Goal: Task Accomplishment & Management: Use online tool/utility

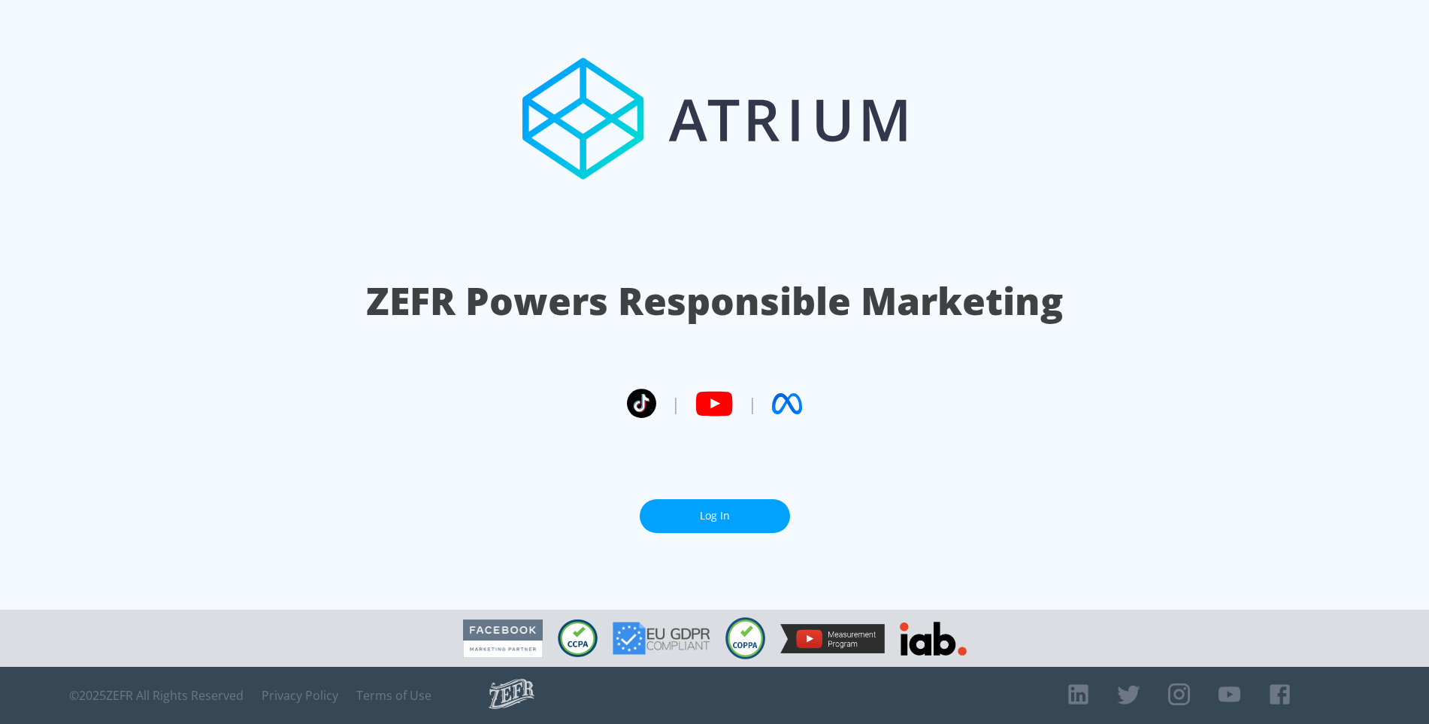
click at [693, 523] on link "Log In" at bounding box center [715, 516] width 150 height 34
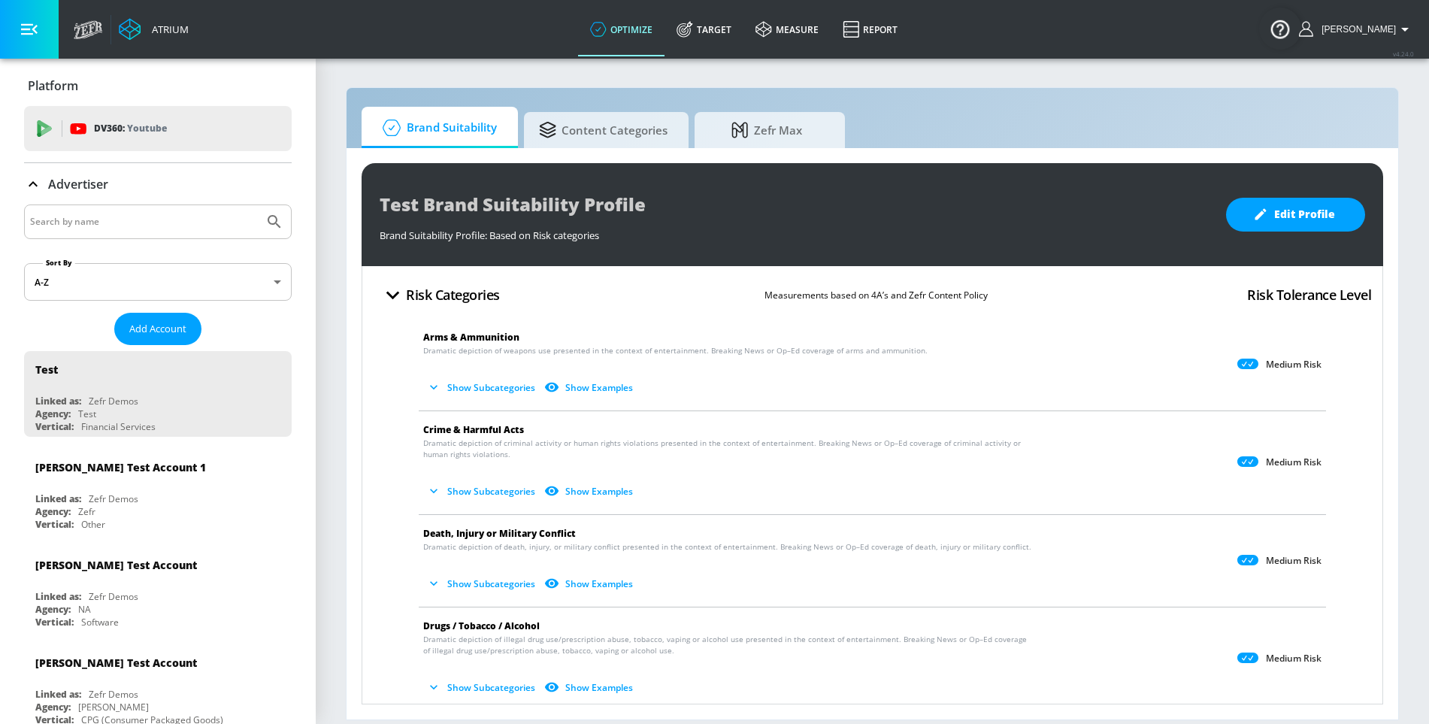
click at [175, 221] on input "Search by name" at bounding box center [144, 222] width 228 height 20
type input "telemundo"
click at [258, 205] on button "Submit Search" at bounding box center [274, 221] width 33 height 33
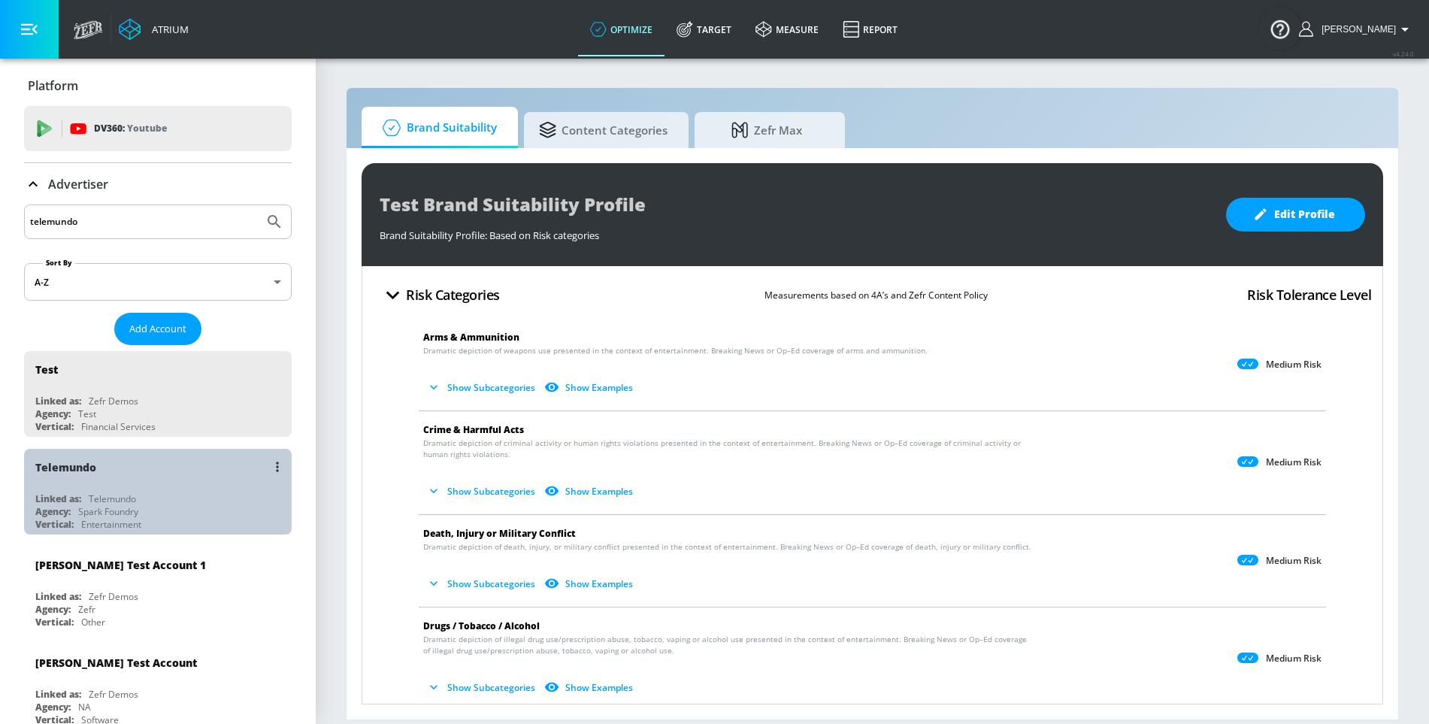
click at [166, 500] on div "Linked as: Telemundo" at bounding box center [161, 498] width 253 height 13
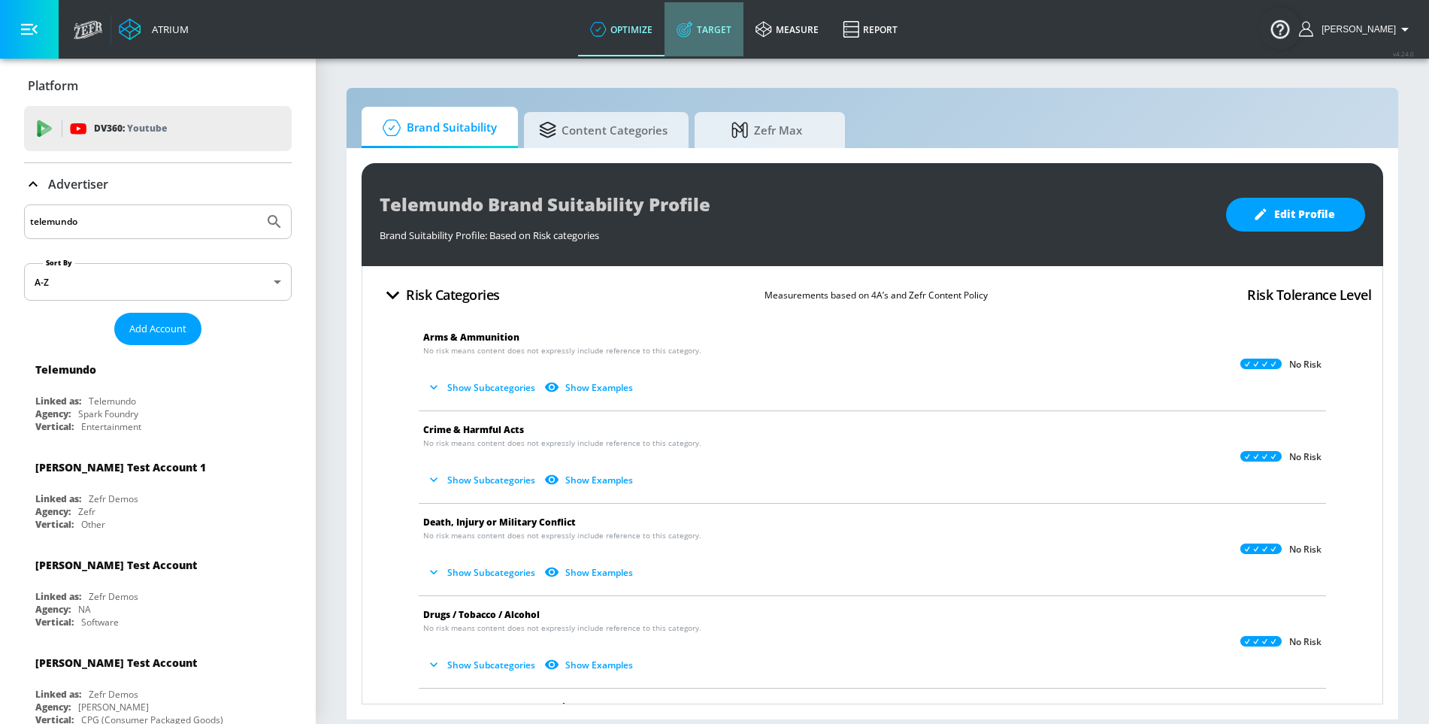
click at [699, 40] on link "Target" at bounding box center [704, 29] width 79 height 54
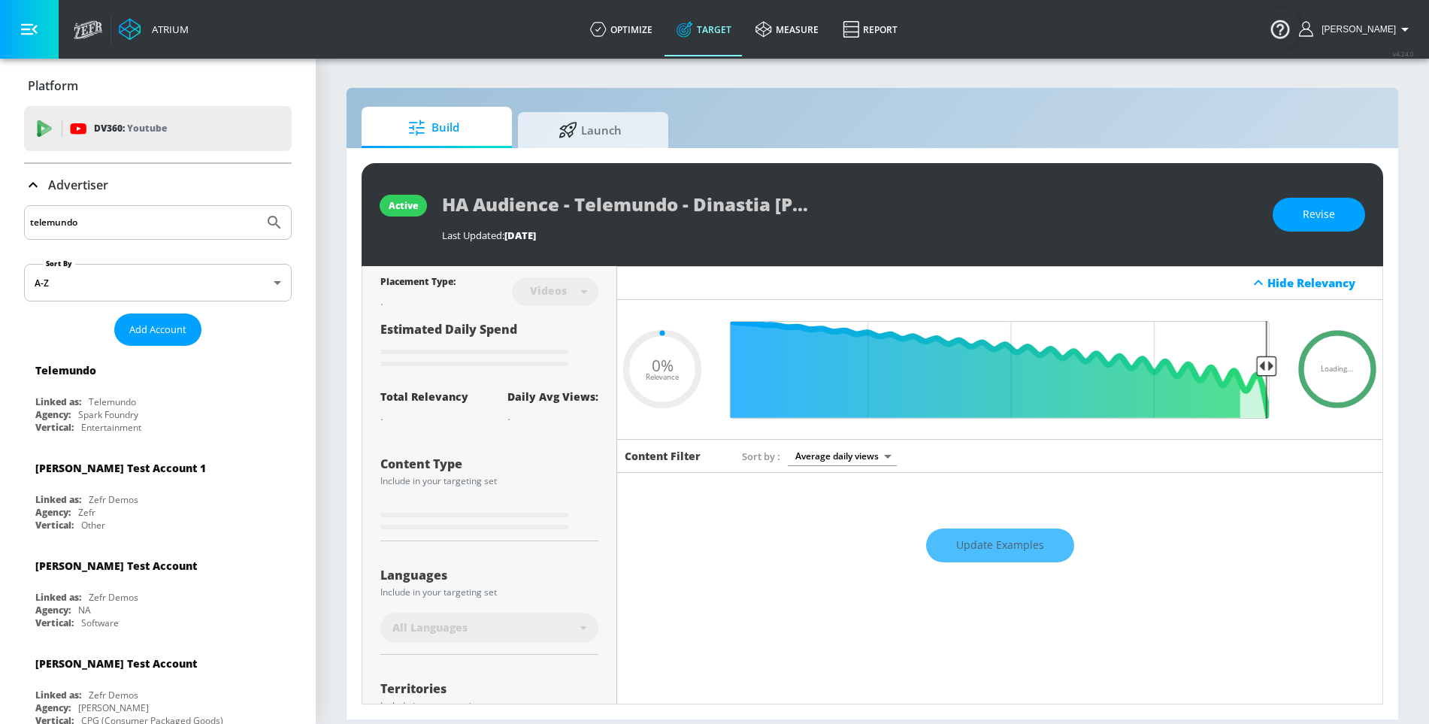
type input "0.05"
click at [576, 143] on span "Launch" at bounding box center [590, 128] width 114 height 36
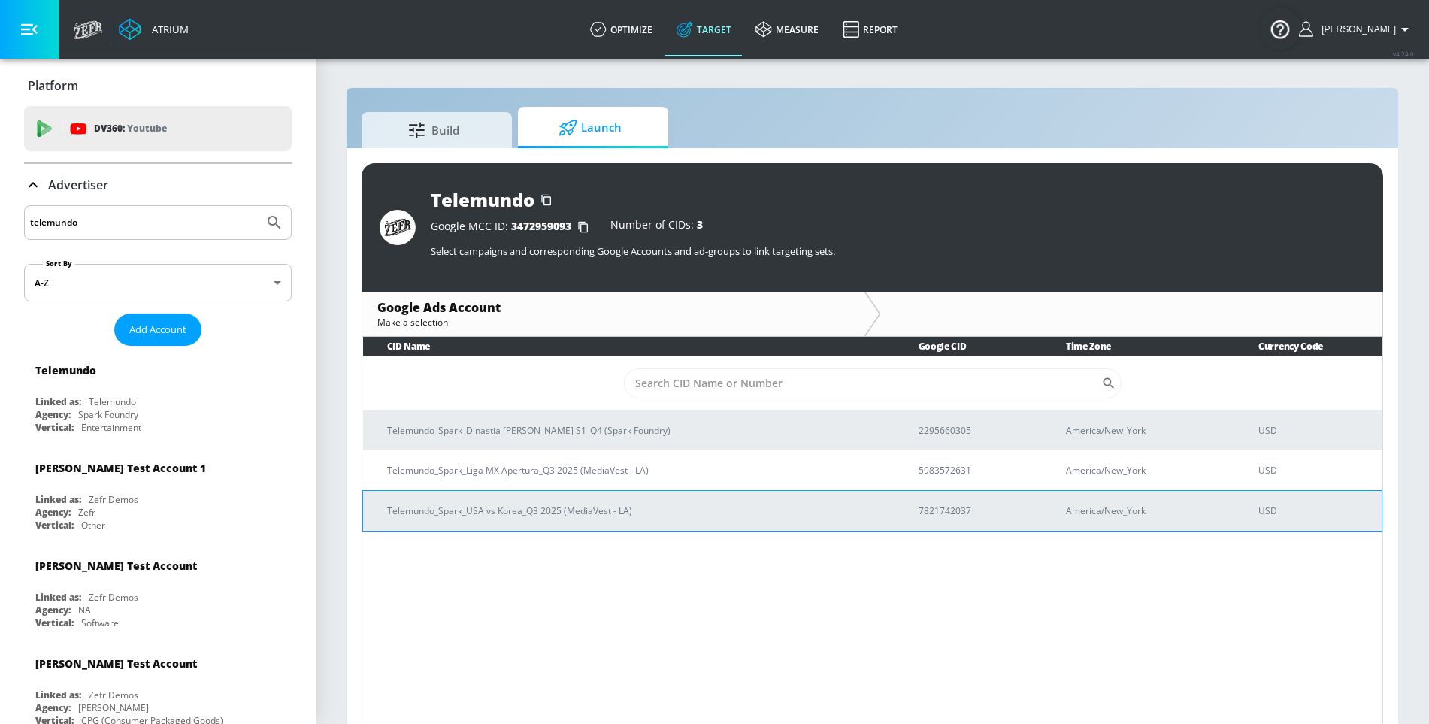
click at [579, 511] on p "Telemundo_Spark_USA vs Korea_Q3 2025 (MediaVest - LA)" at bounding box center [635, 511] width 496 height 16
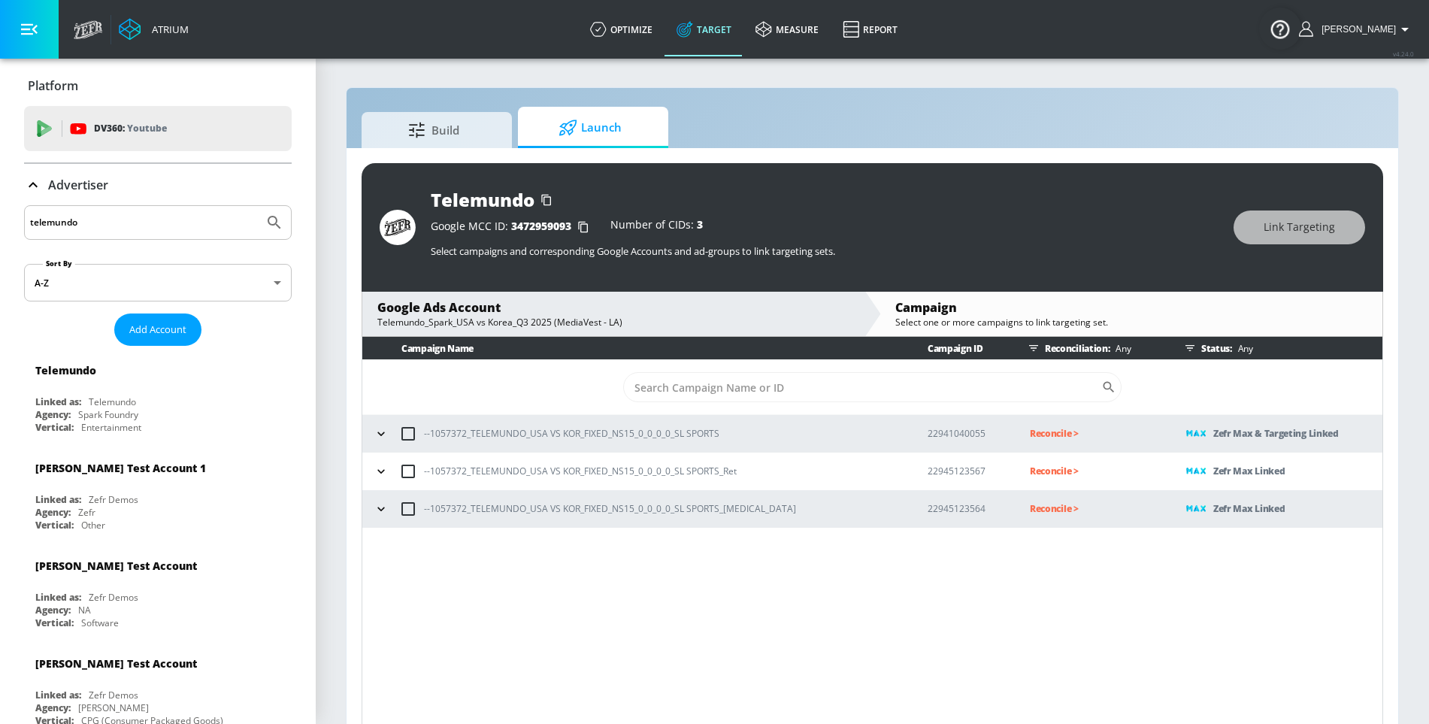
click at [1035, 436] on p "Reconcile >" at bounding box center [1096, 433] width 132 height 17
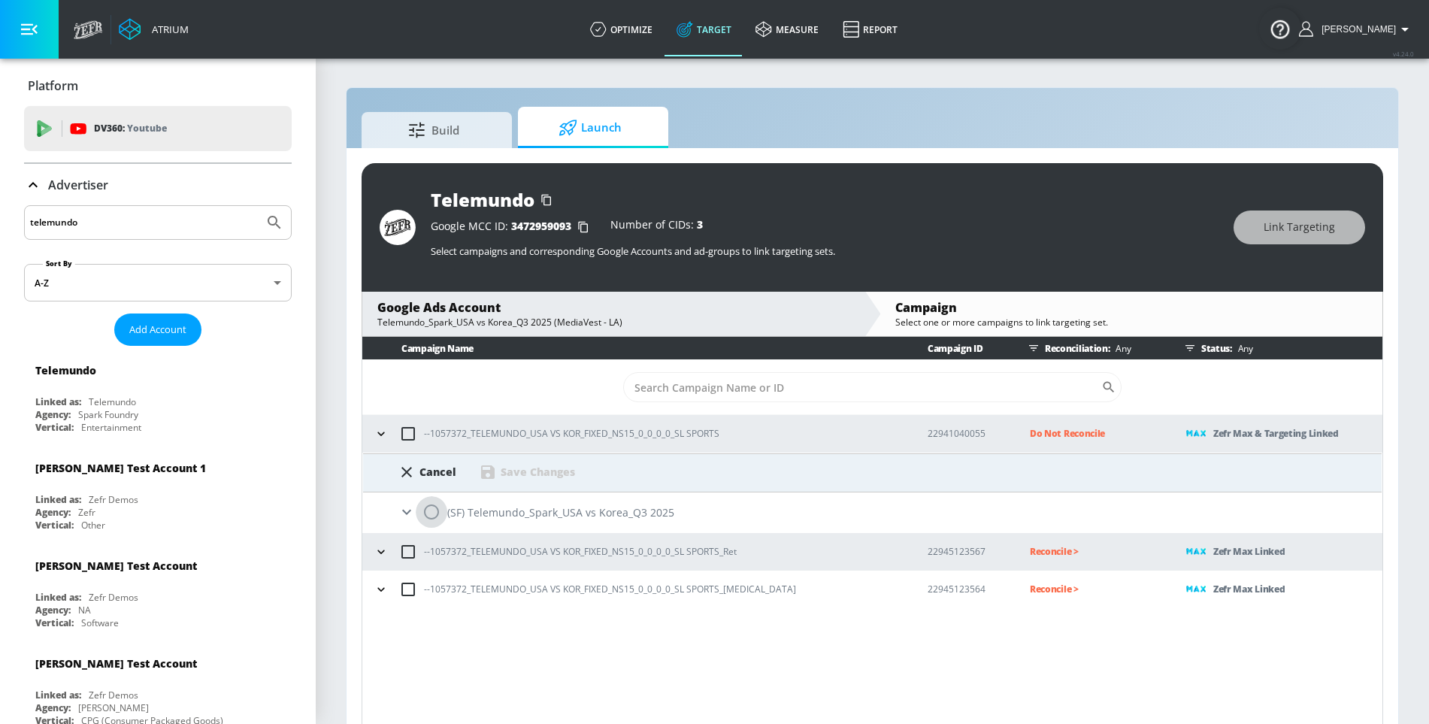
click at [436, 519] on input "radio" at bounding box center [432, 512] width 32 height 32
radio input "true"
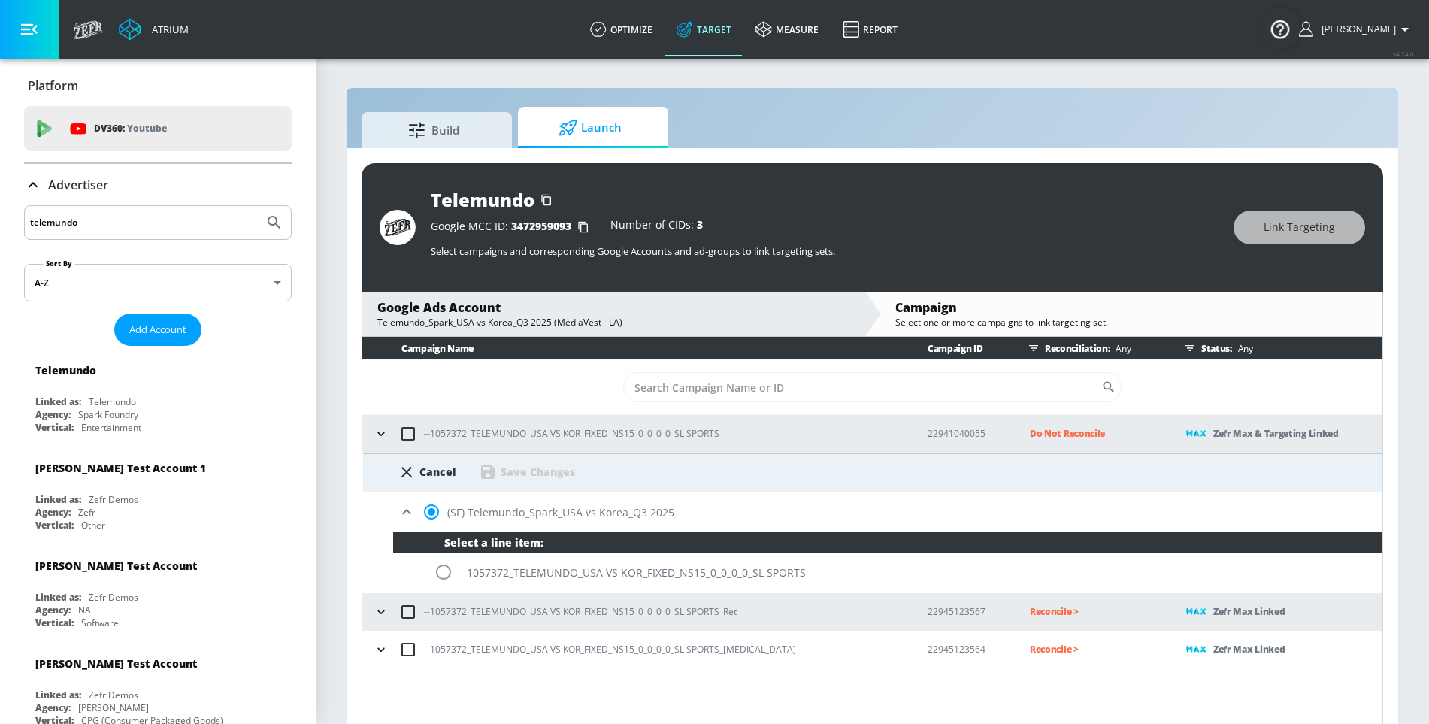
click at [453, 585] on input "radio" at bounding box center [444, 572] width 32 height 32
radio input "true"
click at [512, 488] on div "Cancel Save Changes" at bounding box center [872, 472] width 1019 height 39
click at [516, 477] on div "Save Changes" at bounding box center [538, 472] width 74 height 14
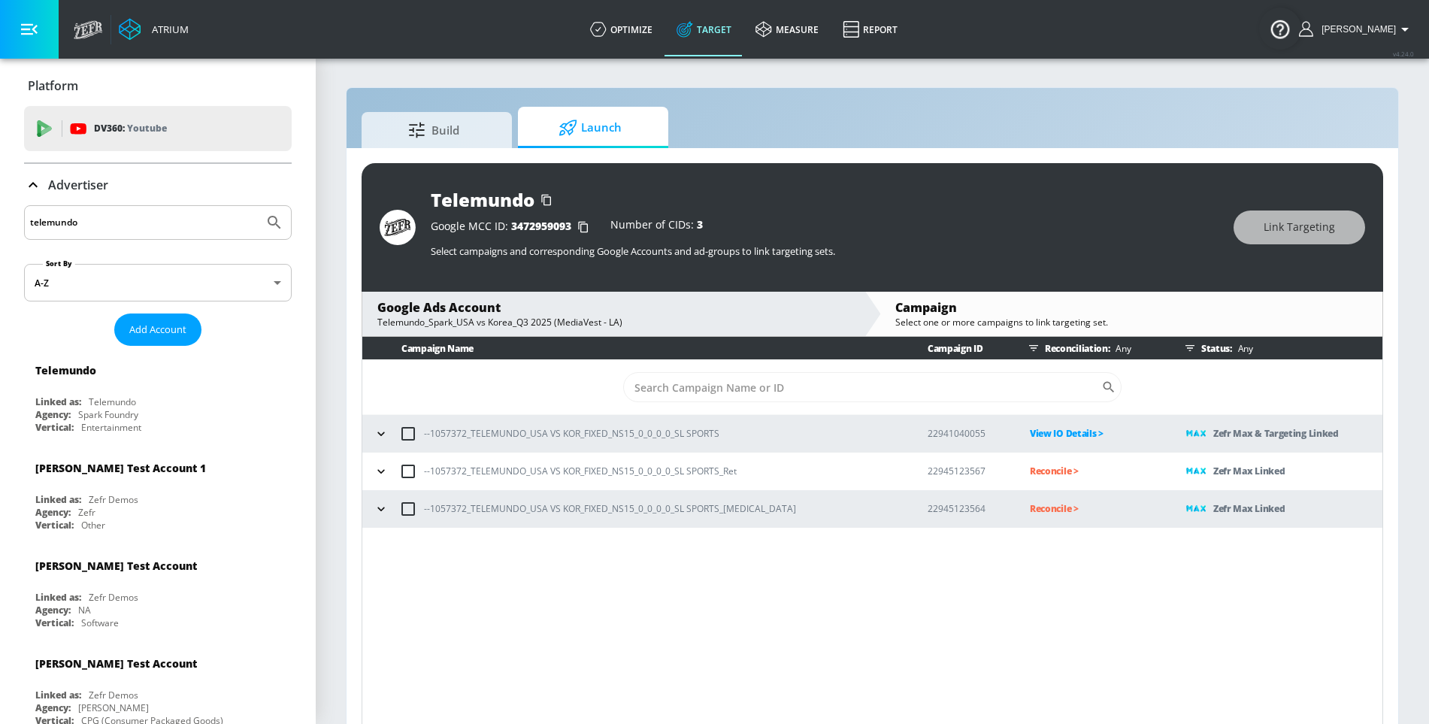
click at [1036, 457] on td "Reconcile >" at bounding box center [1084, 472] width 156 height 38
click at [1032, 471] on p "Reconcile >" at bounding box center [1096, 470] width 132 height 17
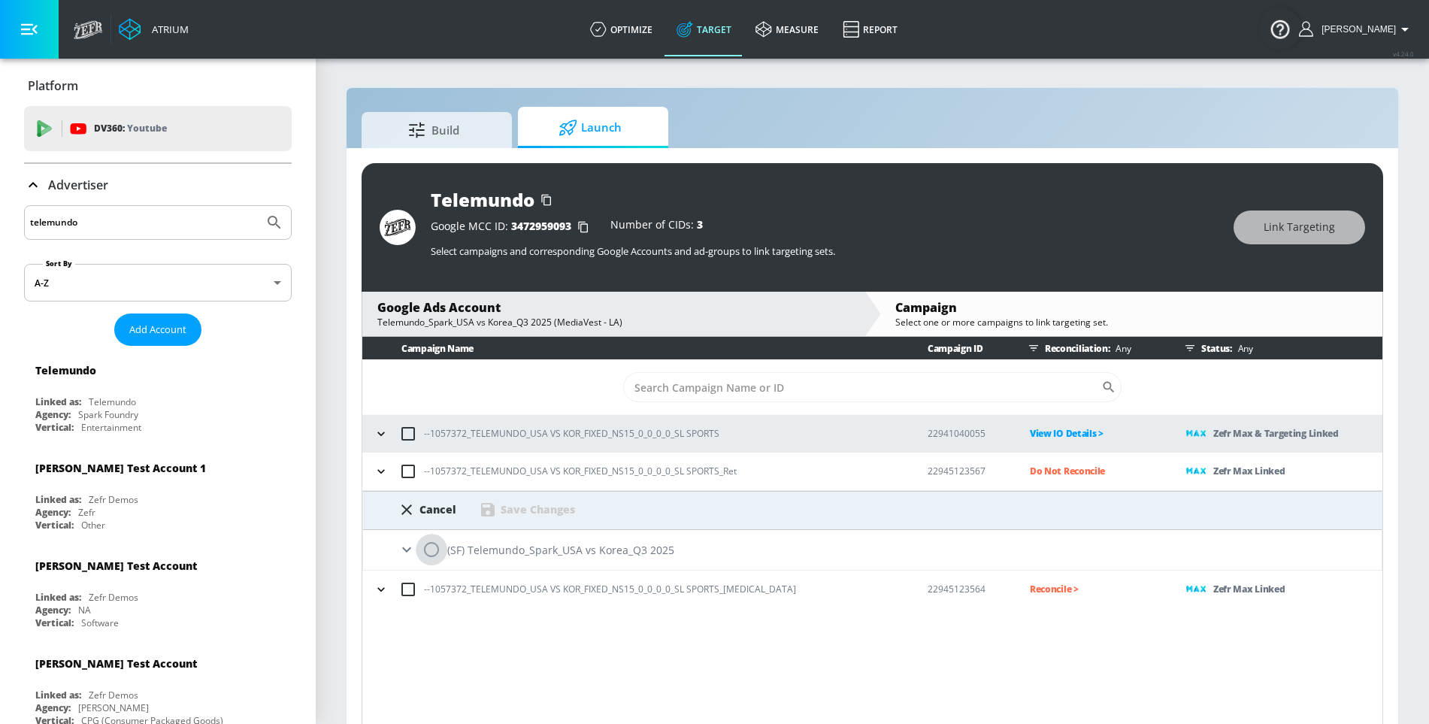
click at [435, 552] on input "radio" at bounding box center [432, 550] width 32 height 32
radio input "true"
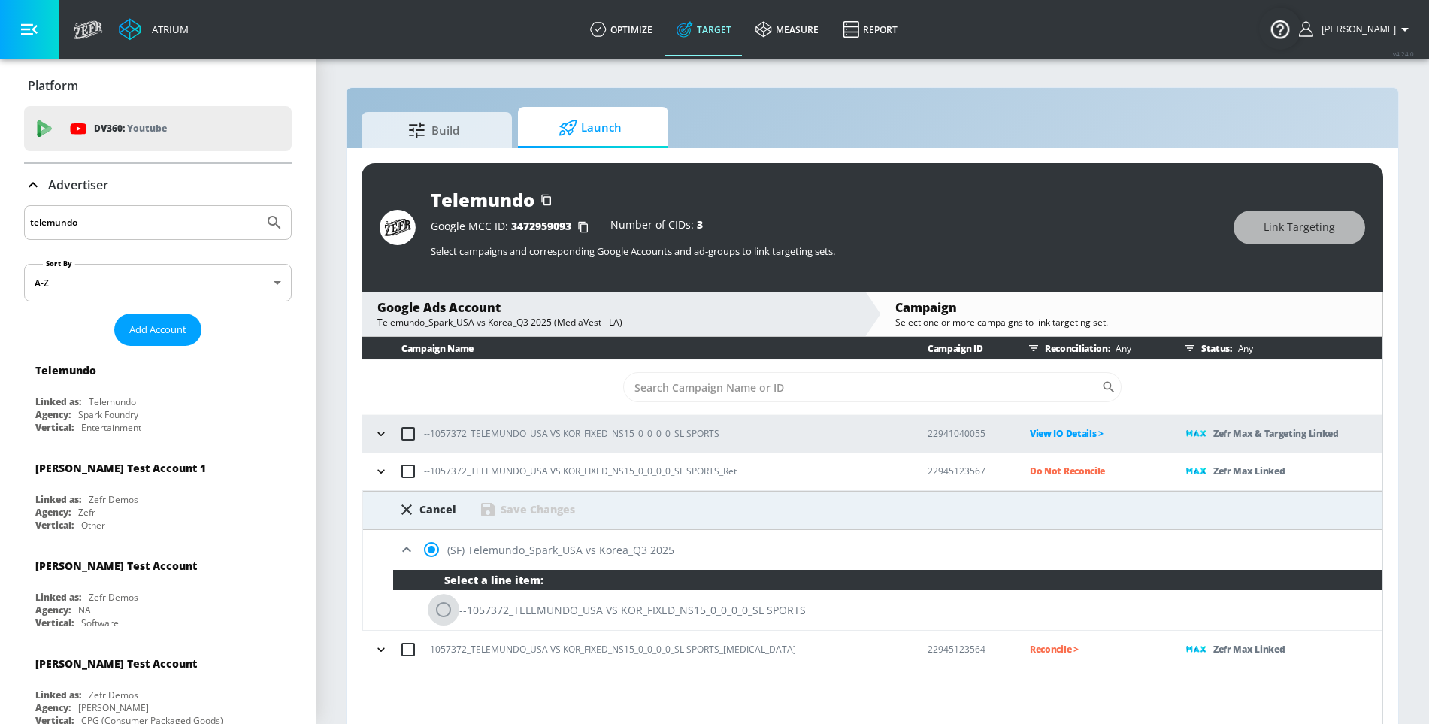
click at [444, 605] on input "radio" at bounding box center [444, 610] width 32 height 32
radio input "true"
click at [511, 509] on div "Save Changes" at bounding box center [538, 509] width 74 height 14
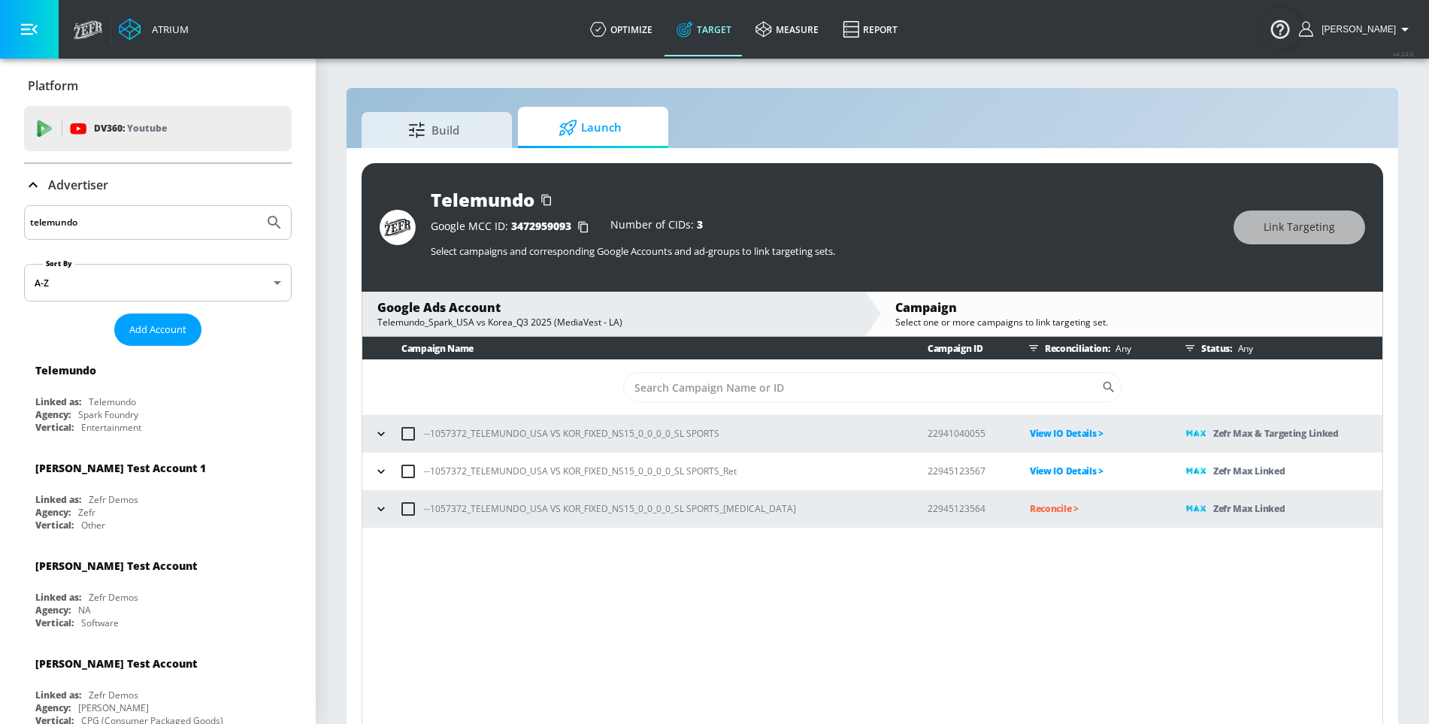
click at [1030, 511] on p "Reconcile >" at bounding box center [1096, 508] width 132 height 17
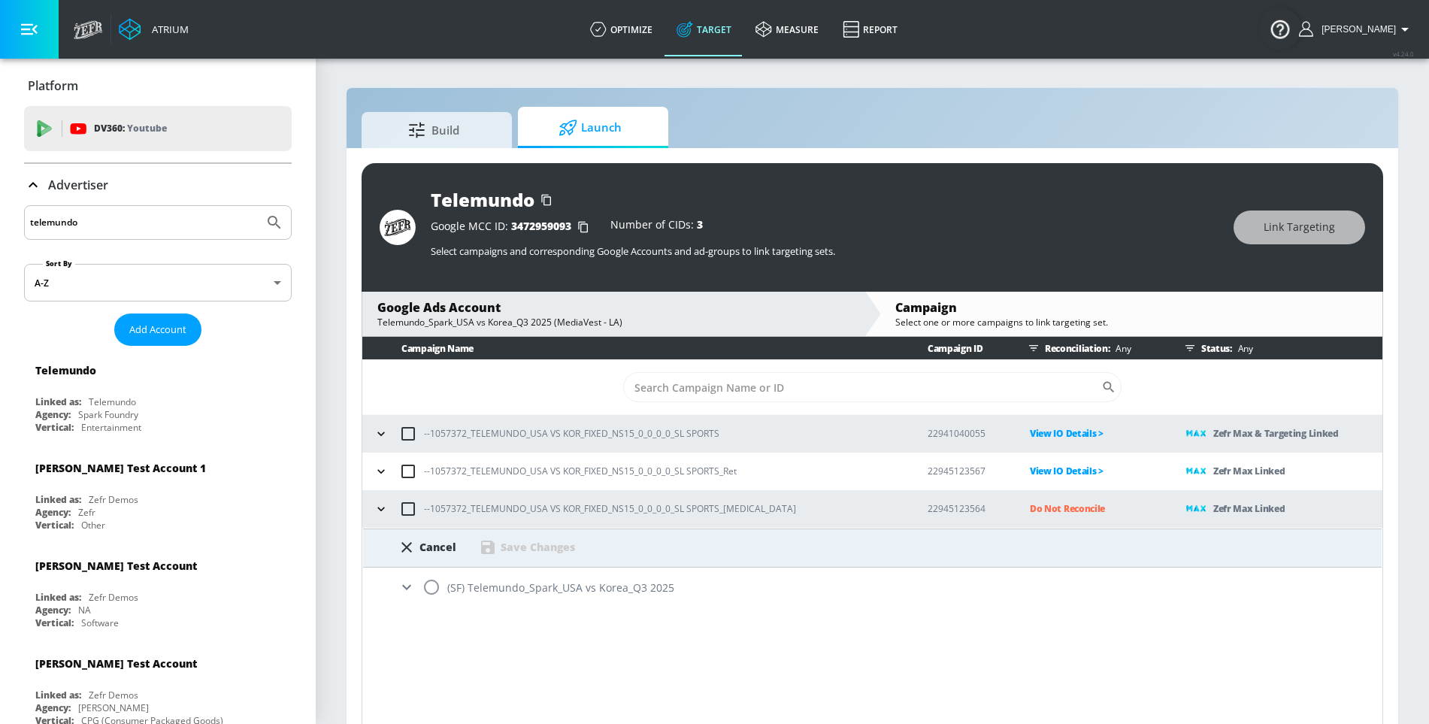
click at [602, 577] on div "(SF) Telemundo_Spark_USA vs Korea_Q3 2025" at bounding box center [872, 588] width 1019 height 40
click at [599, 586] on div "(SF) Telemundo_Spark_USA vs Korea_Q3 2025" at bounding box center [872, 588] width 1019 height 40
click at [598, 596] on div "(SF) Telemundo_Spark_USA vs Korea_Q3 2025" at bounding box center [872, 588] width 1019 height 40
click at [434, 593] on input "radio" at bounding box center [432, 587] width 32 height 32
radio input "true"
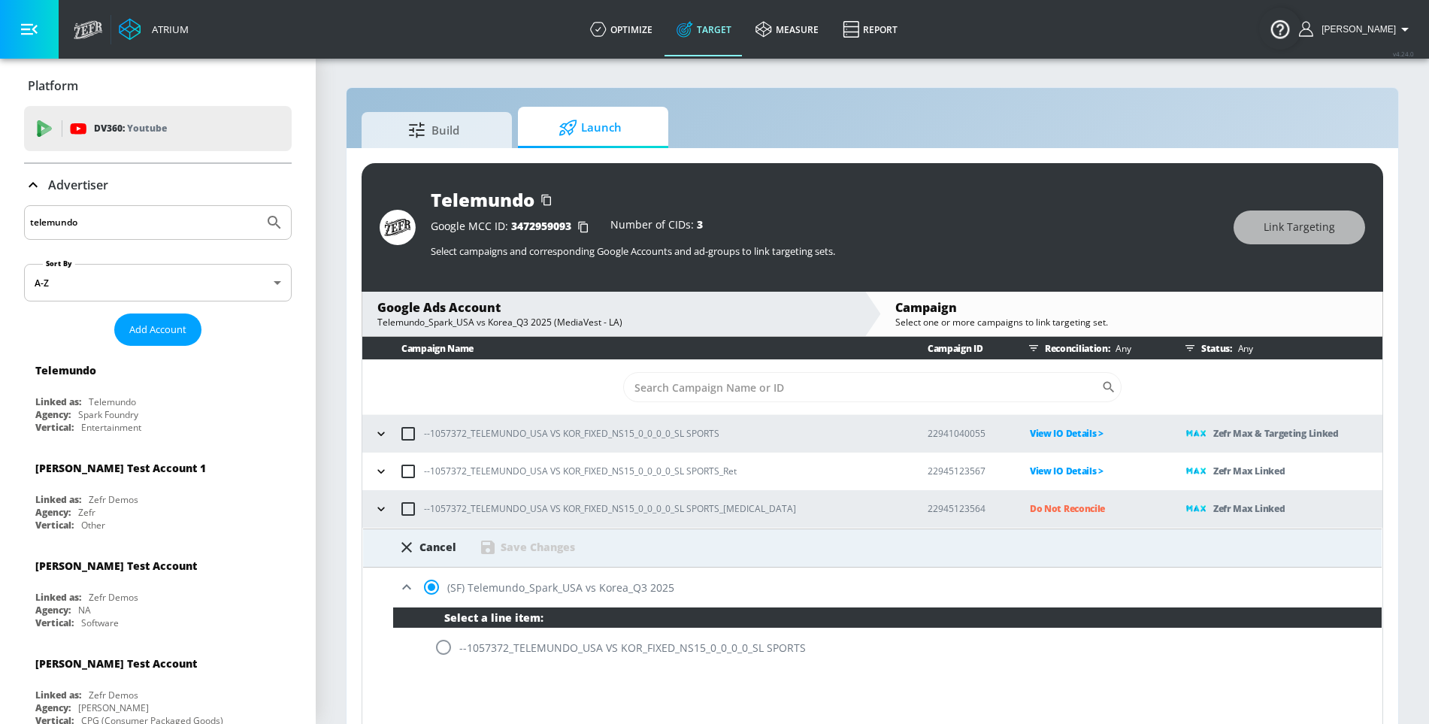
click at [449, 629] on div "--1057372_TELEMUNDO_USA VS KOR_FIXED_NS15_0_0_0_0_SL SPORTS" at bounding box center [887, 648] width 989 height 40
click at [449, 653] on input "radio" at bounding box center [444, 648] width 32 height 32
radio input "true"
click at [506, 559] on div "Cancel Save Changes" at bounding box center [872, 548] width 1019 height 39
click at [512, 542] on div "Save Changes" at bounding box center [538, 547] width 74 height 14
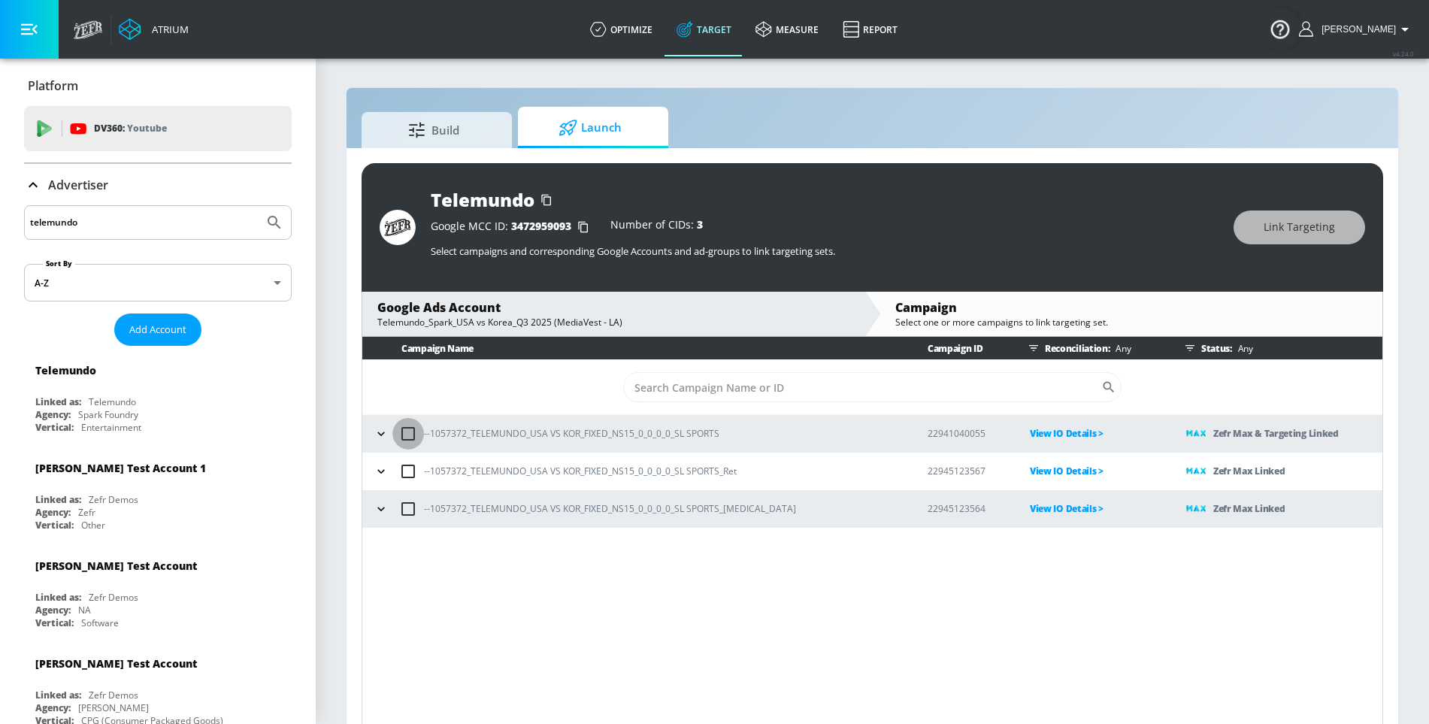
click at [397, 447] on input "checkbox" at bounding box center [408, 434] width 32 height 32
click at [394, 444] on input "checkbox" at bounding box center [408, 434] width 32 height 32
checkbox input "false"
click at [387, 439] on icon "button" at bounding box center [381, 433] width 15 height 15
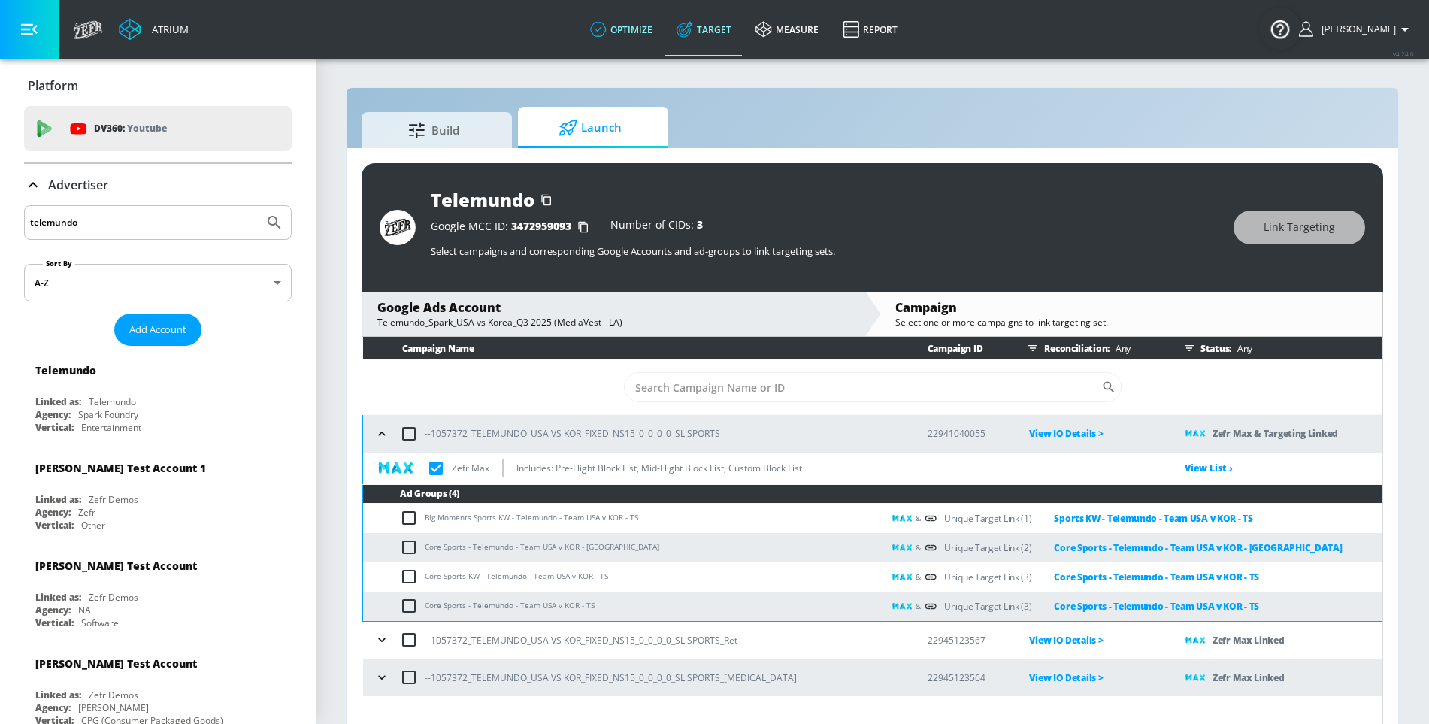
checkbox input "true"
click at [380, 432] on icon "button" at bounding box center [381, 434] width 7 height 4
